Goal: Information Seeking & Learning: Learn about a topic

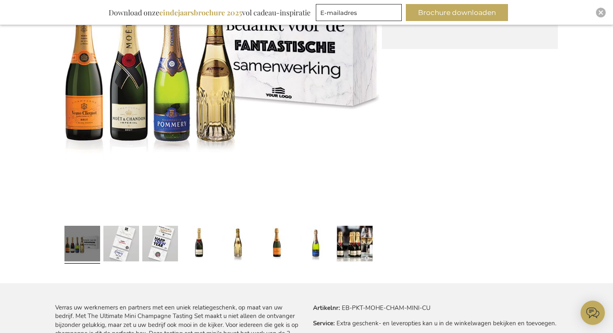
scroll to position [211, 0]
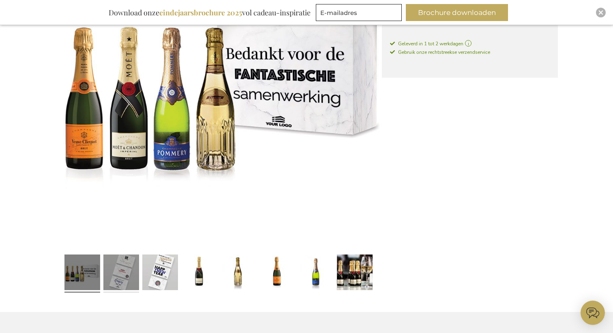
click at [130, 280] on link at bounding box center [121, 274] width 36 height 45
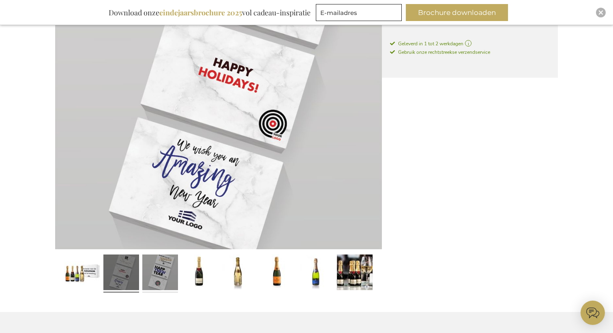
click at [153, 276] on link at bounding box center [160, 274] width 36 height 45
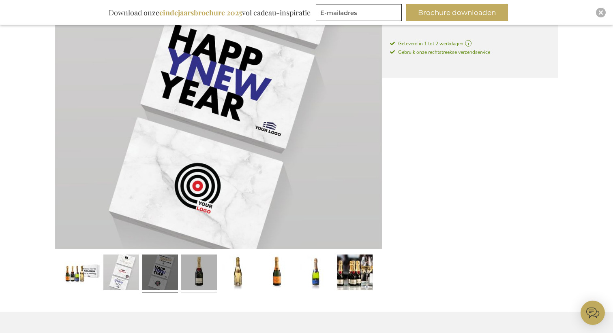
click at [182, 277] on link at bounding box center [199, 274] width 36 height 45
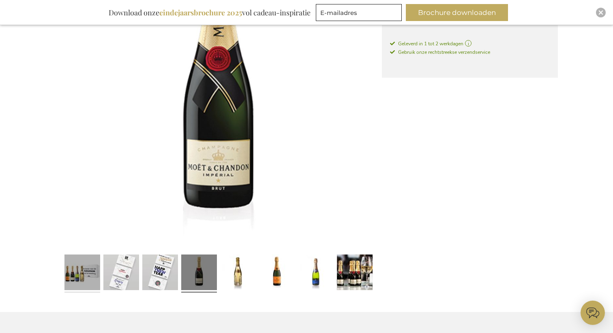
click at [94, 279] on link at bounding box center [82, 274] width 36 height 45
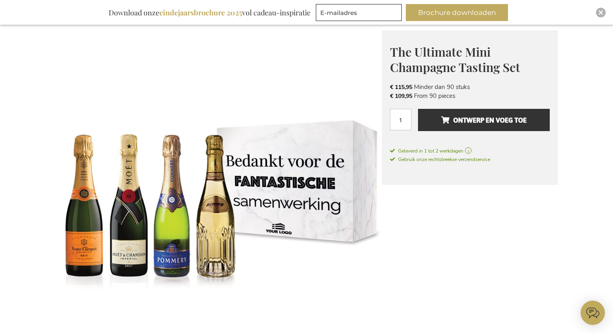
scroll to position [0, 0]
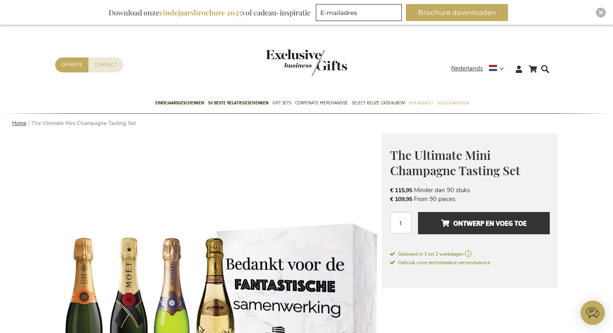
click at [18, 124] on link "Home" at bounding box center [19, 123] width 14 height 7
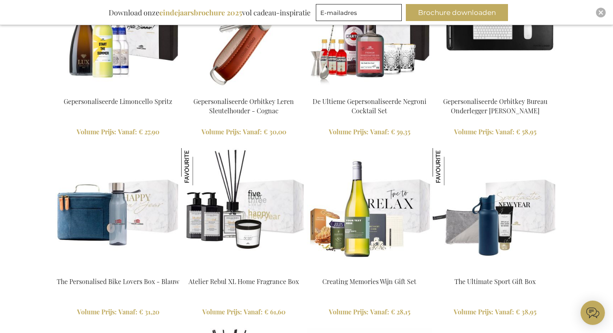
scroll to position [898, 0]
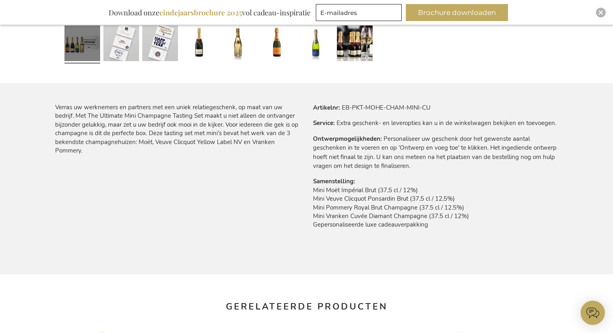
scroll to position [447, 0]
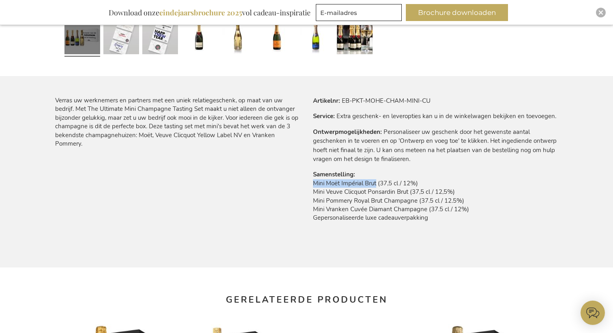
drag, startPoint x: 376, startPoint y: 184, endPoint x: 314, endPoint y: 184, distance: 62.4
click at [314, 184] on td "Mini Moët Impérial Brut (37,5 cl / 12%) Mini Veuve Clicquot Ponsardin Brut (37,…" at bounding box center [435, 202] width 245 height 47
click at [323, 186] on td "Mini Moët Impérial Brut (37,5 cl / 12%) Mini Veuve Clicquot Ponsardin Brut (37,…" at bounding box center [435, 202] width 245 height 47
drag, startPoint x: 327, startPoint y: 184, endPoint x: 377, endPoint y: 184, distance: 50.2
click at [377, 184] on td "Mini Moët Impérial Brut (37,5 cl / 12%) Mini Veuve Clicquot Ponsardin Brut (37,…" at bounding box center [435, 202] width 245 height 47
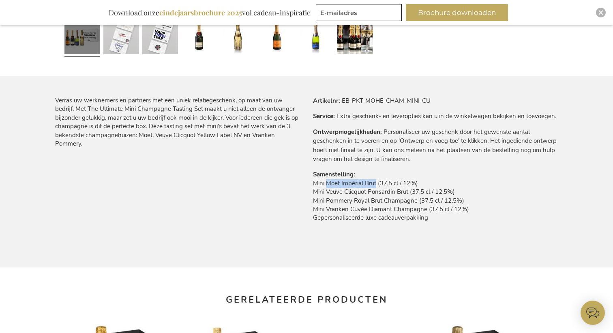
copy td "Moët Impérial Brut"
drag, startPoint x: 327, startPoint y: 193, endPoint x: 409, endPoint y: 190, distance: 82.3
click at [409, 190] on td "Mini Moët Impérial Brut (37,5 cl / 12%) Mini Veuve Clicquot Ponsardin Brut (37,…" at bounding box center [435, 202] width 245 height 47
copy td "Veuve Clicquot Ponsardin Brut"
drag, startPoint x: 417, startPoint y: 202, endPoint x: 327, endPoint y: 203, distance: 90.4
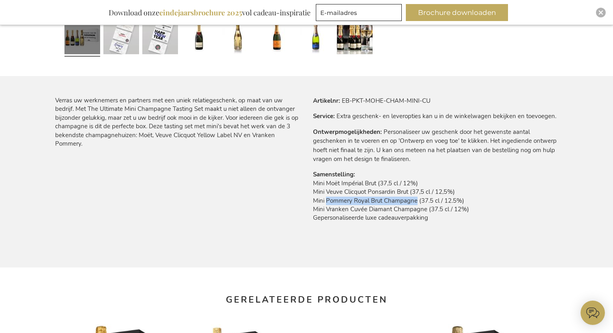
click at [327, 203] on td "Mini Moët Impérial Brut (37,5 cl / 12%) Mini Veuve Clicquot Ponsardin Brut (37,…" at bounding box center [435, 202] width 245 height 47
copy td "Pommery Royal Brut Champagne"
drag, startPoint x: 427, startPoint y: 209, endPoint x: 327, endPoint y: 210, distance: 100.1
click at [327, 210] on td "Mini Moët Impérial Brut (37,5 cl / 12%) Mini Veuve Clicquot Ponsardin Brut (37,…" at bounding box center [435, 202] width 245 height 47
copy td "Vranken Cuvée Diamant Champagne"
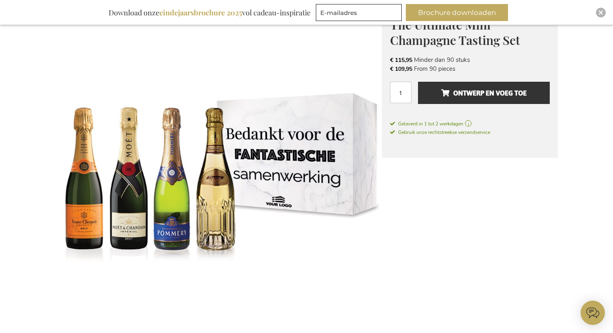
scroll to position [0, 0]
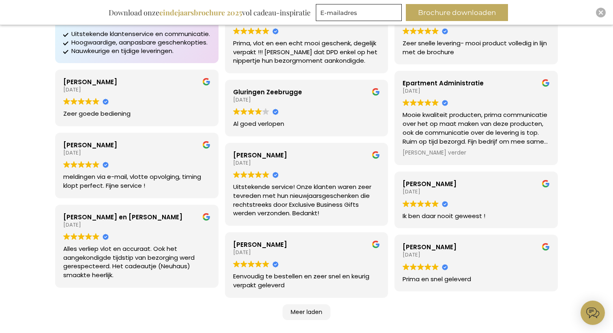
scroll to position [122, 0]
